Goal: Navigation & Orientation: Find specific page/section

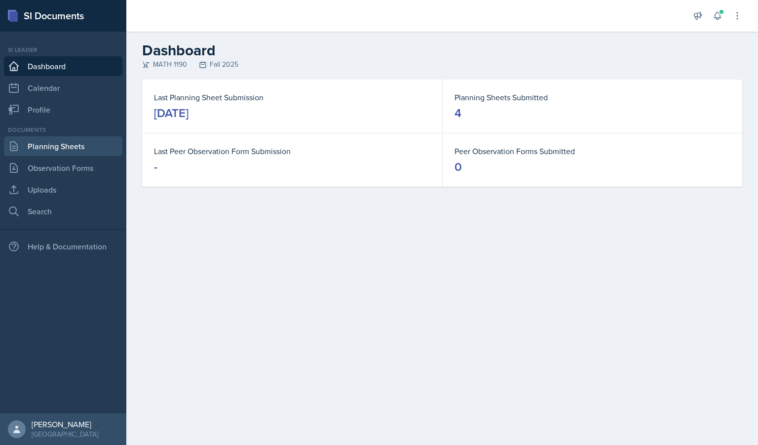
click at [50, 146] on link "Planning Sheets" at bounding box center [63, 146] width 118 height 20
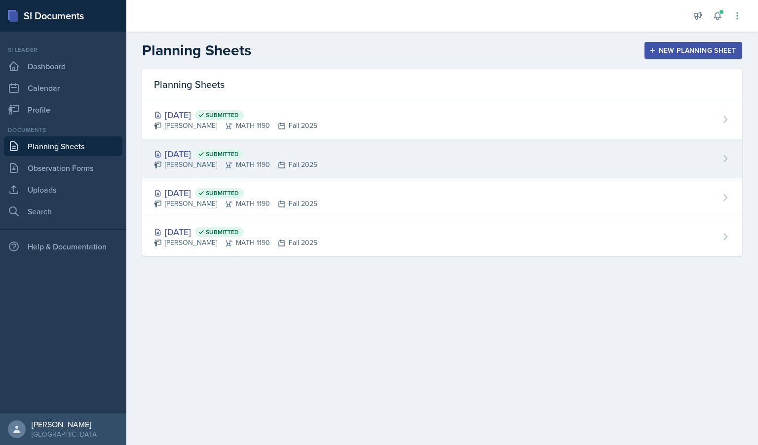
click at [205, 150] on div "Sep 2nd, 2025 Submitted" at bounding box center [235, 153] width 163 height 13
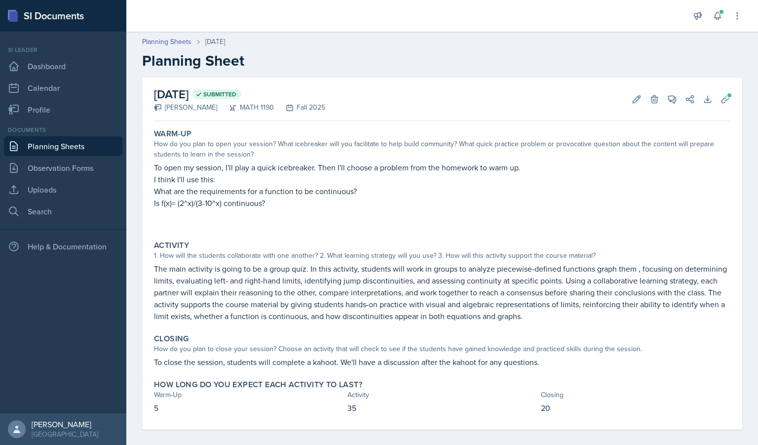
scroll to position [8, 0]
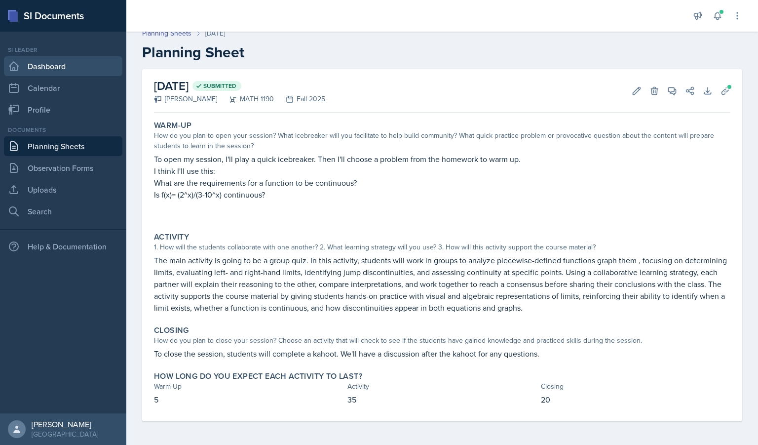
click at [67, 74] on link "Dashboard" at bounding box center [63, 66] width 118 height 20
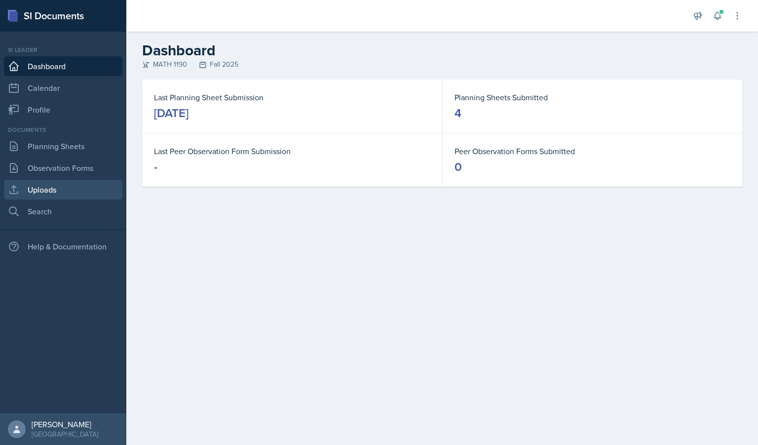
click at [46, 189] on link "Uploads" at bounding box center [63, 190] width 118 height 20
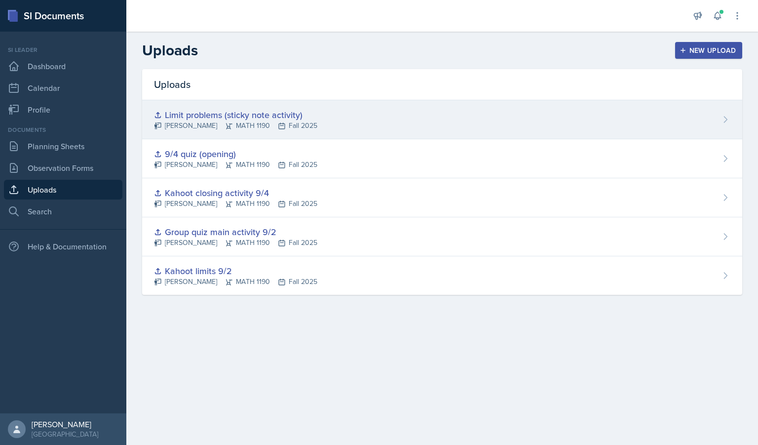
click at [265, 113] on div "Limit problems (sticky note activity)" at bounding box center [235, 114] width 163 height 13
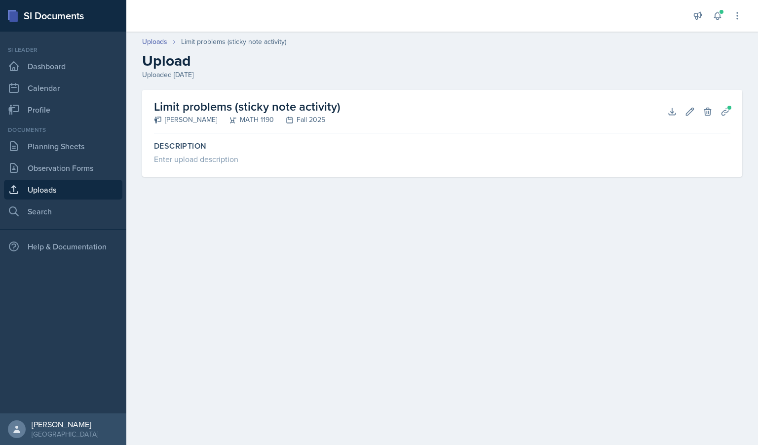
click at [220, 111] on h2 "Limit problems (sticky note activity)" at bounding box center [247, 107] width 187 height 18
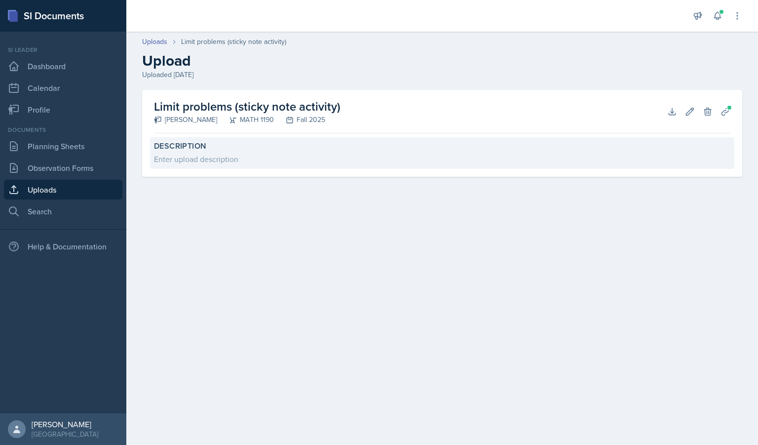
click at [191, 161] on div "Enter upload description" at bounding box center [442, 159] width 576 height 12
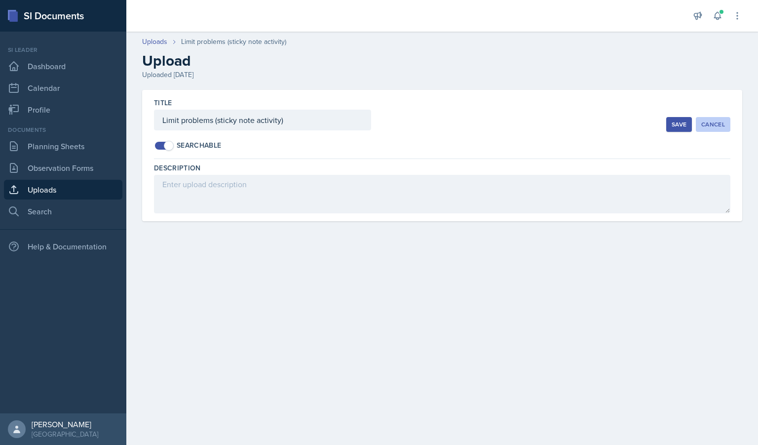
click at [717, 129] on button "Cancel" at bounding box center [713, 124] width 35 height 15
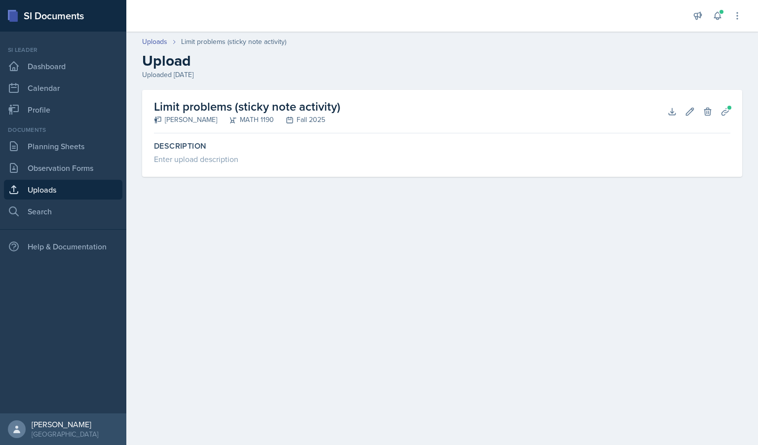
click at [681, 56] on h2 "Upload" at bounding box center [442, 61] width 600 height 18
